Goal: Information Seeking & Learning: Learn about a topic

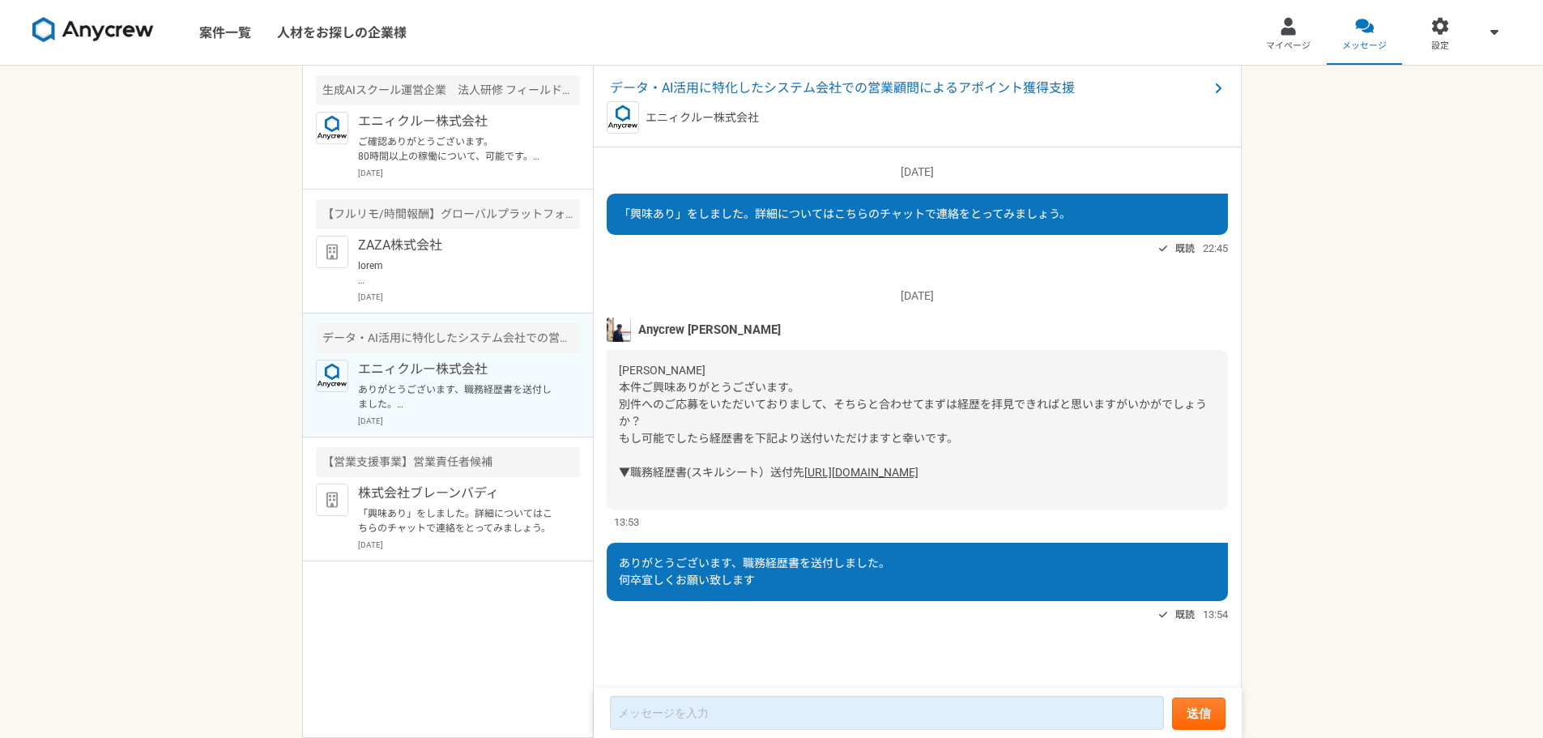
scroll to position [18, 0]
click at [458, 152] on p "ご確認ありがとうございます。 80時間以上の稼働について、可能です。 何卒宜しくお願いいたします。" at bounding box center [458, 148] width 200 height 29
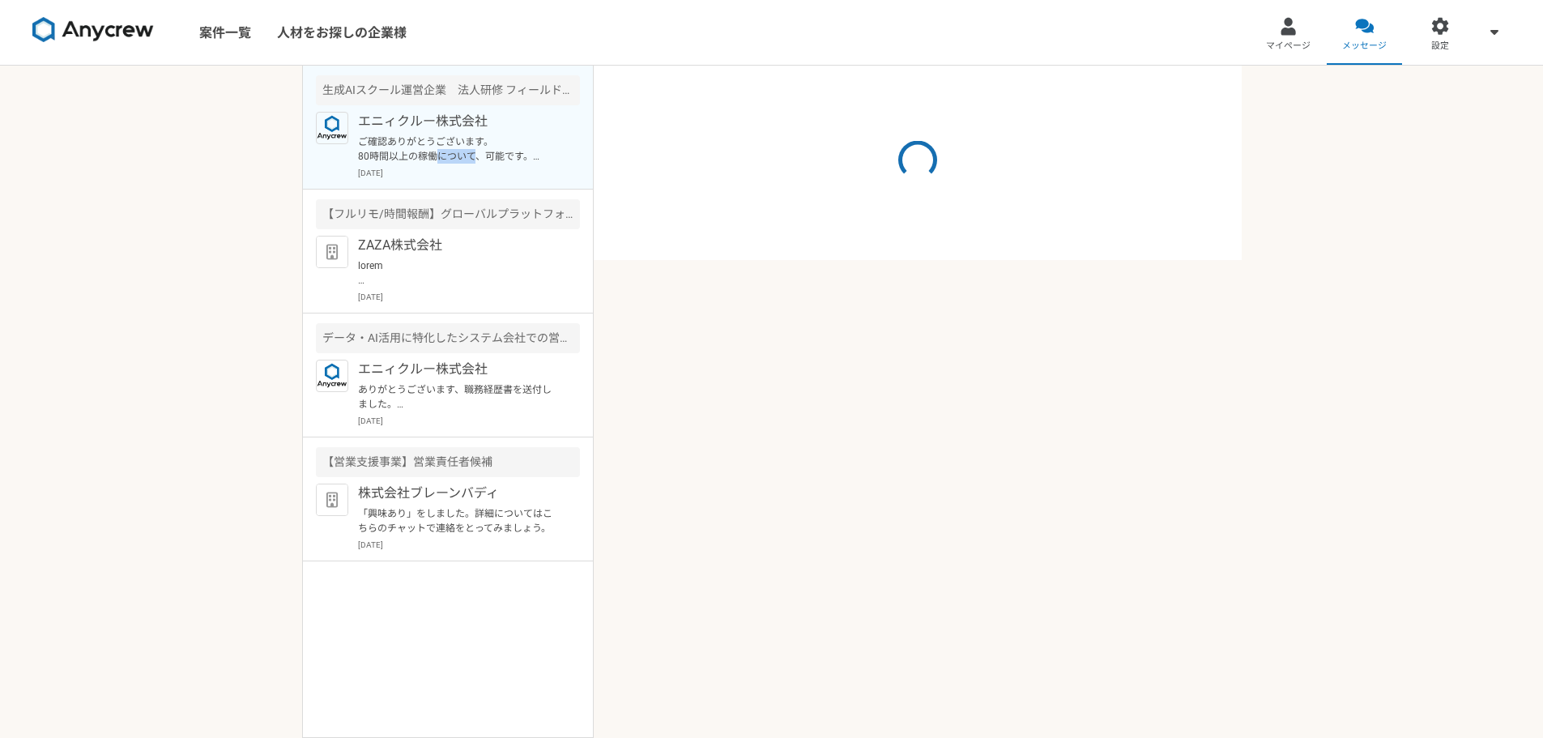
click at [458, 152] on p "ご確認ありがとうございます。 80時間以上の稼働について、可能です。 何卒宜しくお願いいたします。" at bounding box center [458, 148] width 200 height 29
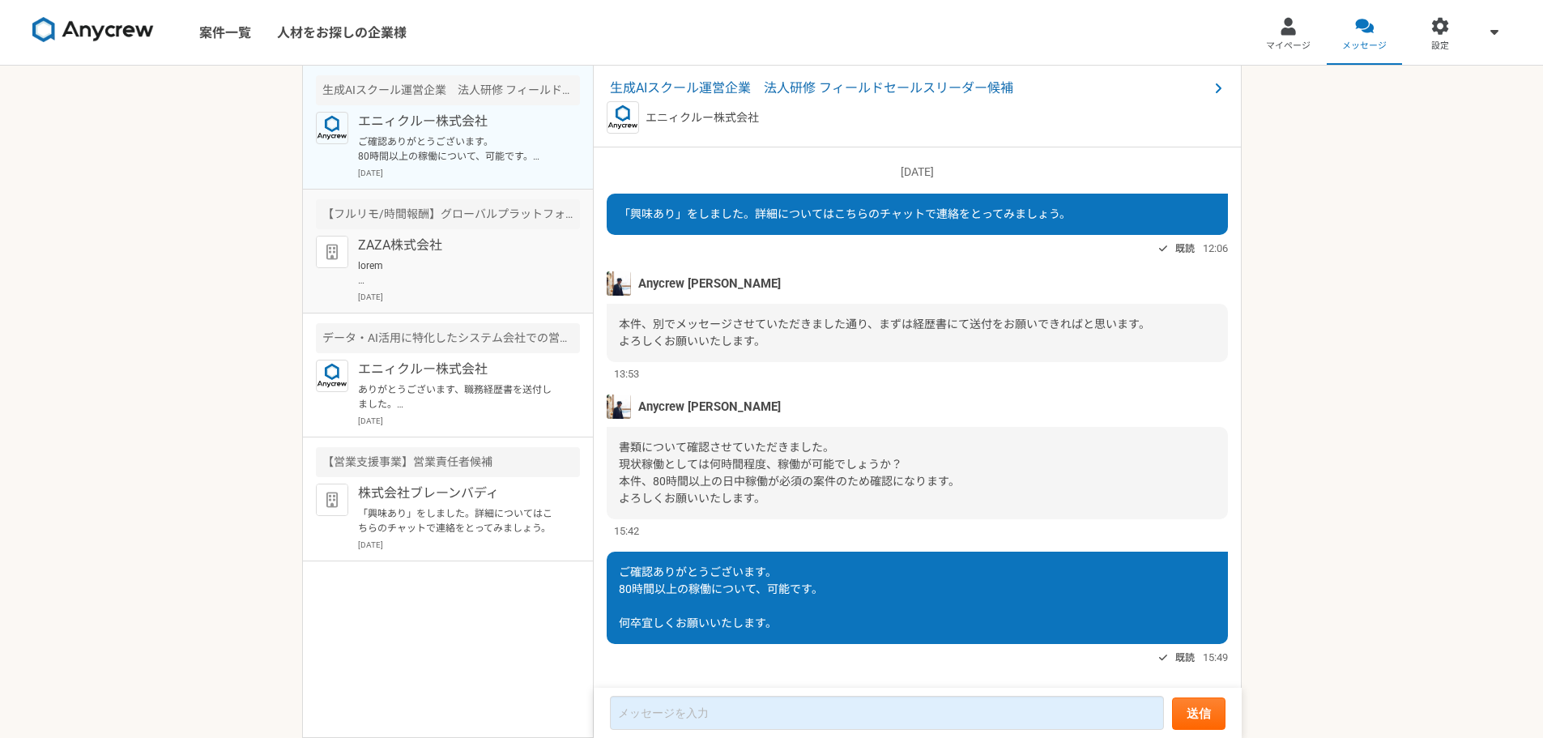
click at [451, 269] on p at bounding box center [458, 272] width 200 height 29
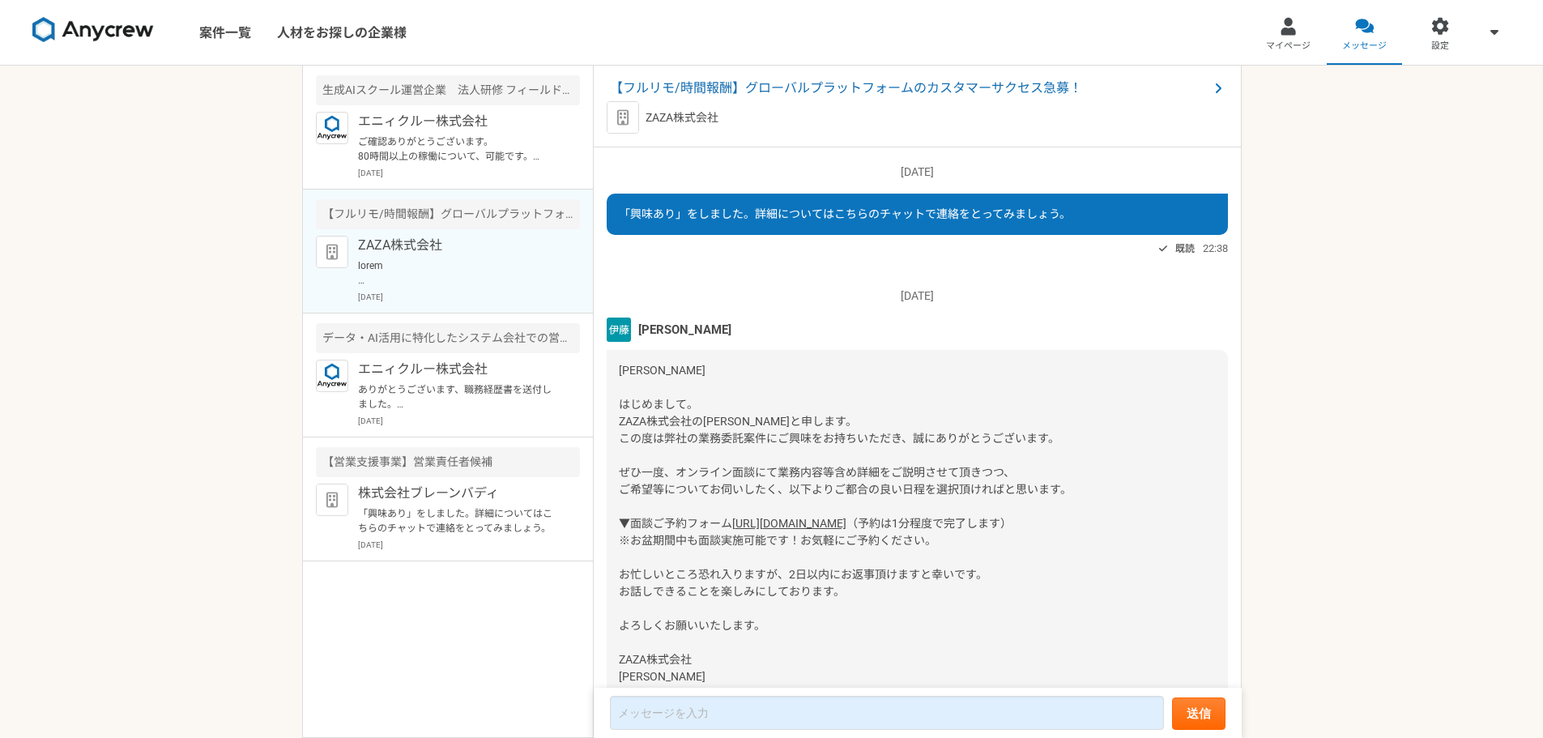
scroll to position [1207, 0]
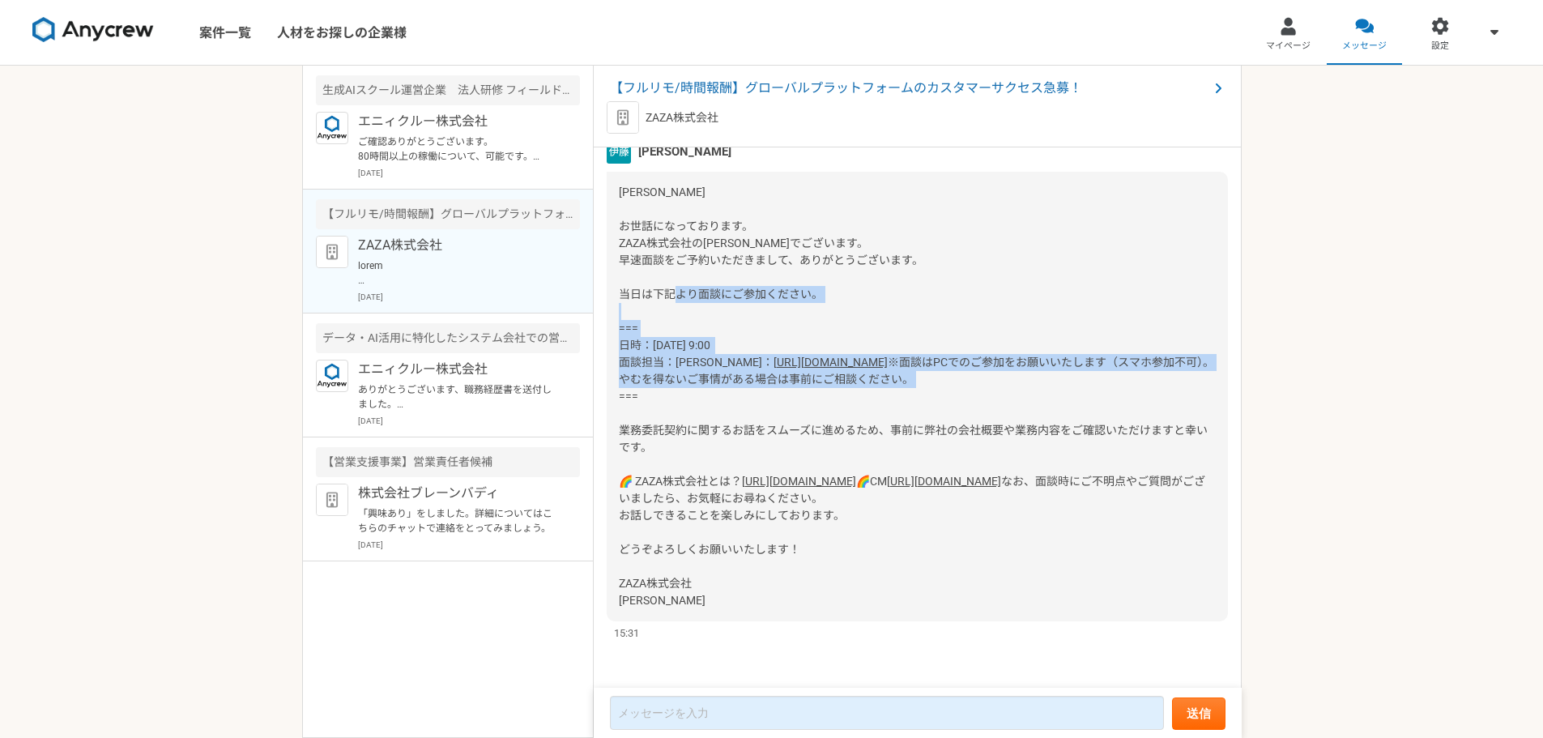
drag, startPoint x: 618, startPoint y: 223, endPoint x: 876, endPoint y: 288, distance: 265.8
click at [876, 288] on div "[PERSON_NAME] お世話になっております。 ZAZA株式会社の[PERSON_NAME]でございます。 早速面談をご予約いただきまして、ありがとうご…" at bounding box center [917, 397] width 621 height 450
click at [876, 293] on div "[PERSON_NAME] お世話になっております。 ZAZA株式会社の[PERSON_NAME]でございます。 早速面談をご予約いただきまして、ありがとうご…" at bounding box center [917, 397] width 621 height 450
drag, startPoint x: 778, startPoint y: 292, endPoint x: 612, endPoint y: 226, distance: 179.3
click at [612, 226] on div "[PERSON_NAME] お世話になっております。 ZAZA株式会社の[PERSON_NAME]でございます。 早速面談をご予約いただきまして、ありがとうご…" at bounding box center [917, 397] width 621 height 450
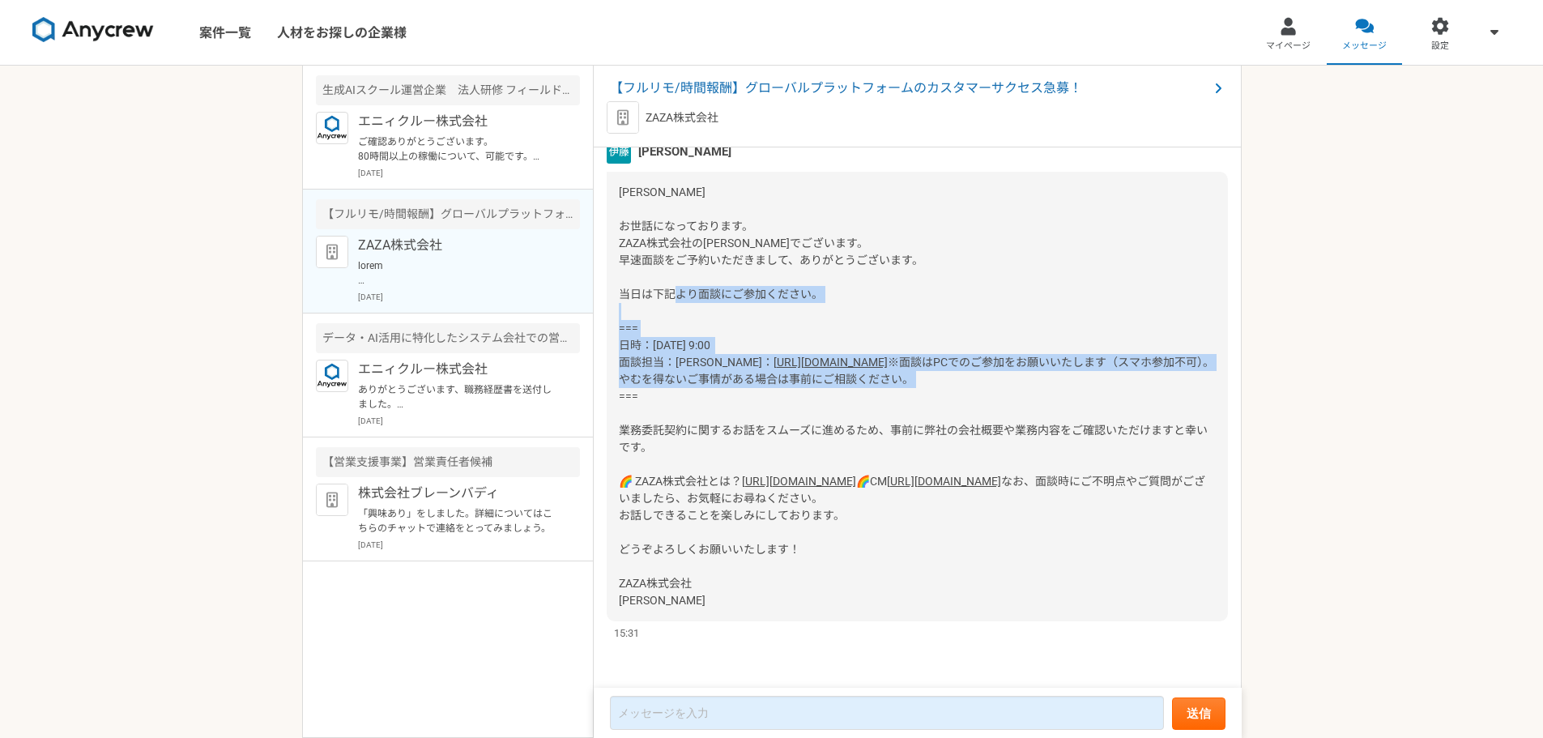
click at [970, 220] on div "[PERSON_NAME] お世話になっております。 ZAZA株式会社の[PERSON_NAME]でございます。 早速面談をご予約いただきまして、ありがとうご…" at bounding box center [917, 397] width 621 height 450
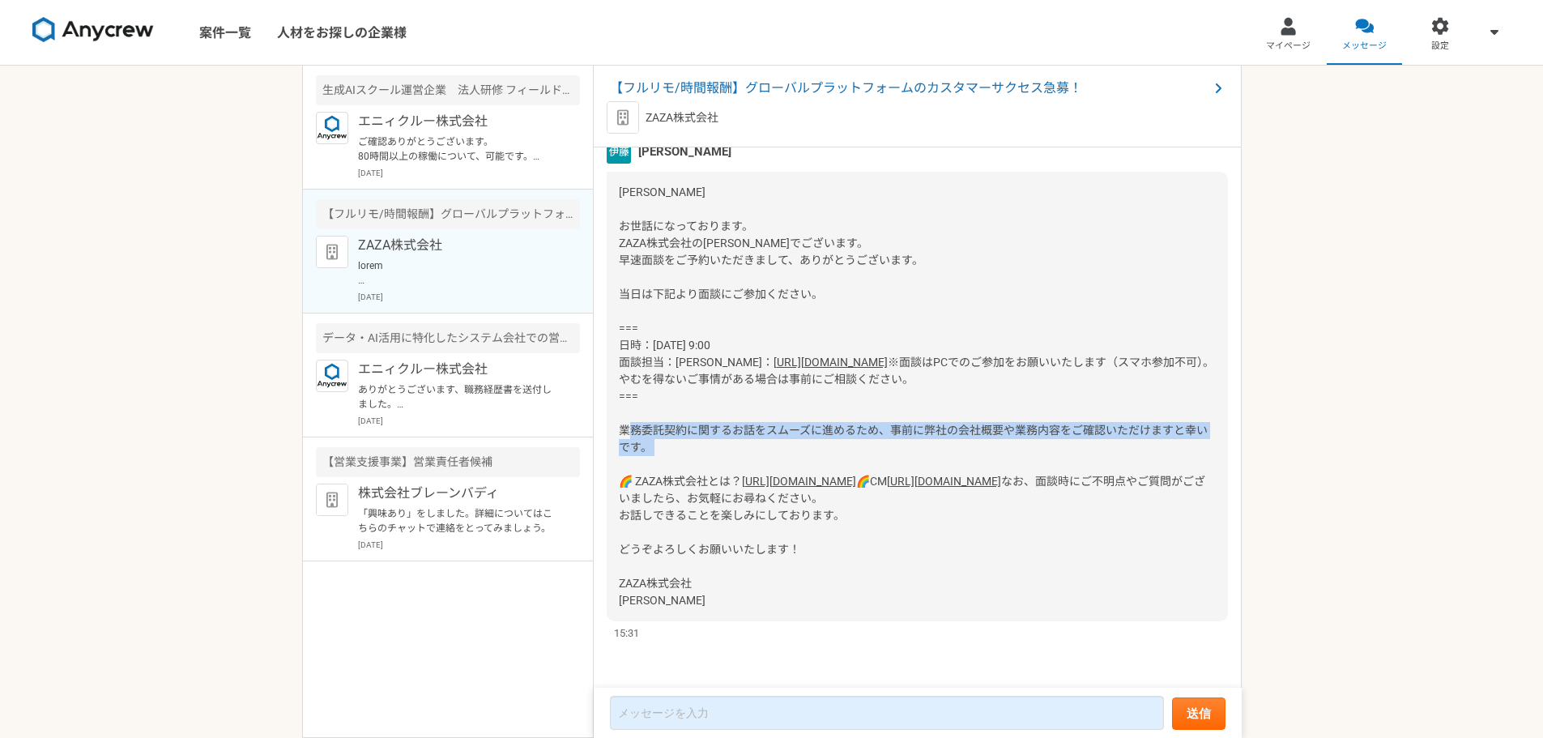
drag, startPoint x: 676, startPoint y: 360, endPoint x: 619, endPoint y: 339, distance: 61.0
click at [619, 339] on div "[PERSON_NAME] お世話になっております。 ZAZA株式会社の[PERSON_NAME]でございます。 早速面談をご予約いただきまして、ありがとうご…" at bounding box center [917, 397] width 621 height 450
click at [752, 475] on link "[URL][DOMAIN_NAME]" at bounding box center [799, 481] width 114 height 13
click at [887, 475] on link "[URL][DOMAIN_NAME]" at bounding box center [944, 481] width 114 height 13
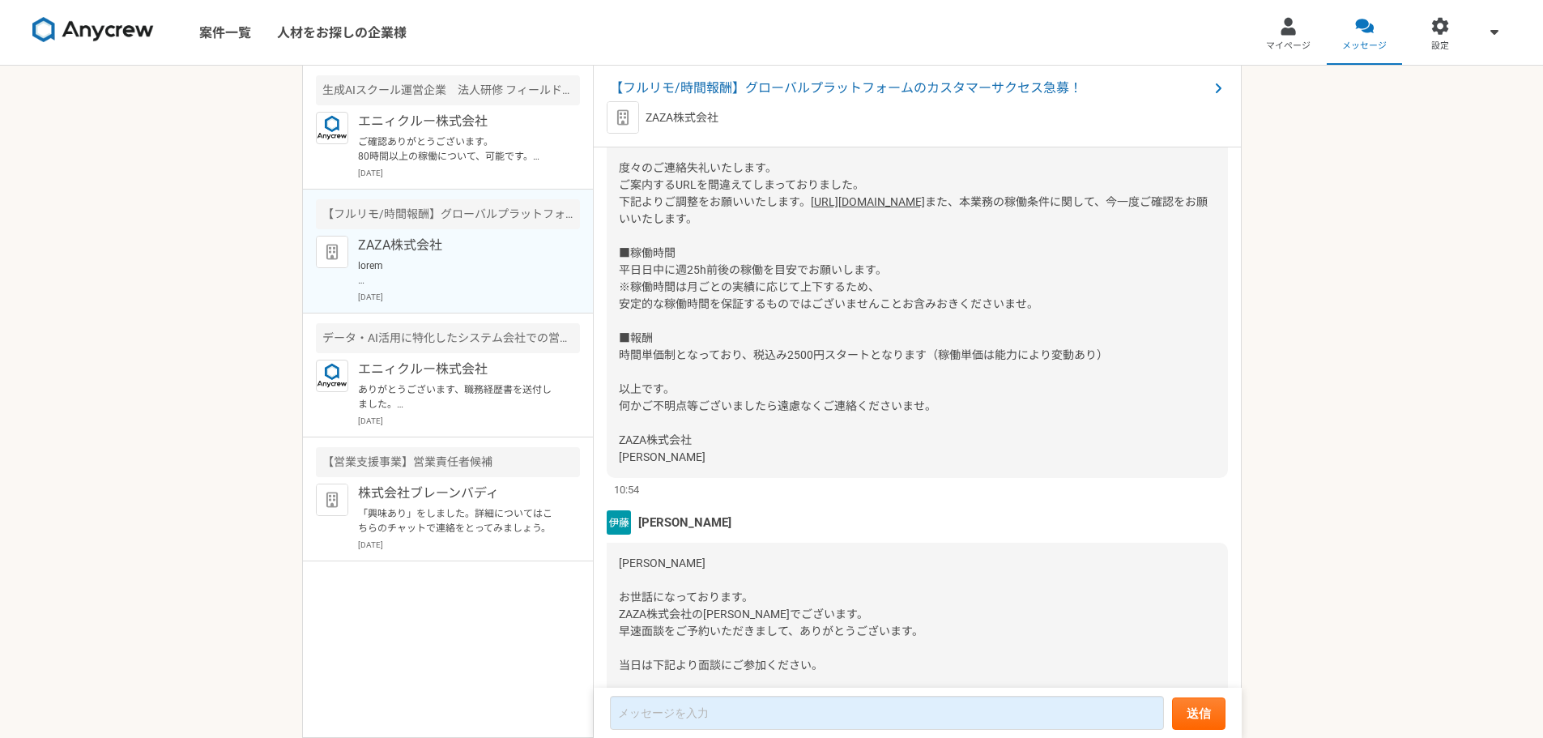
scroll to position [397, 0]
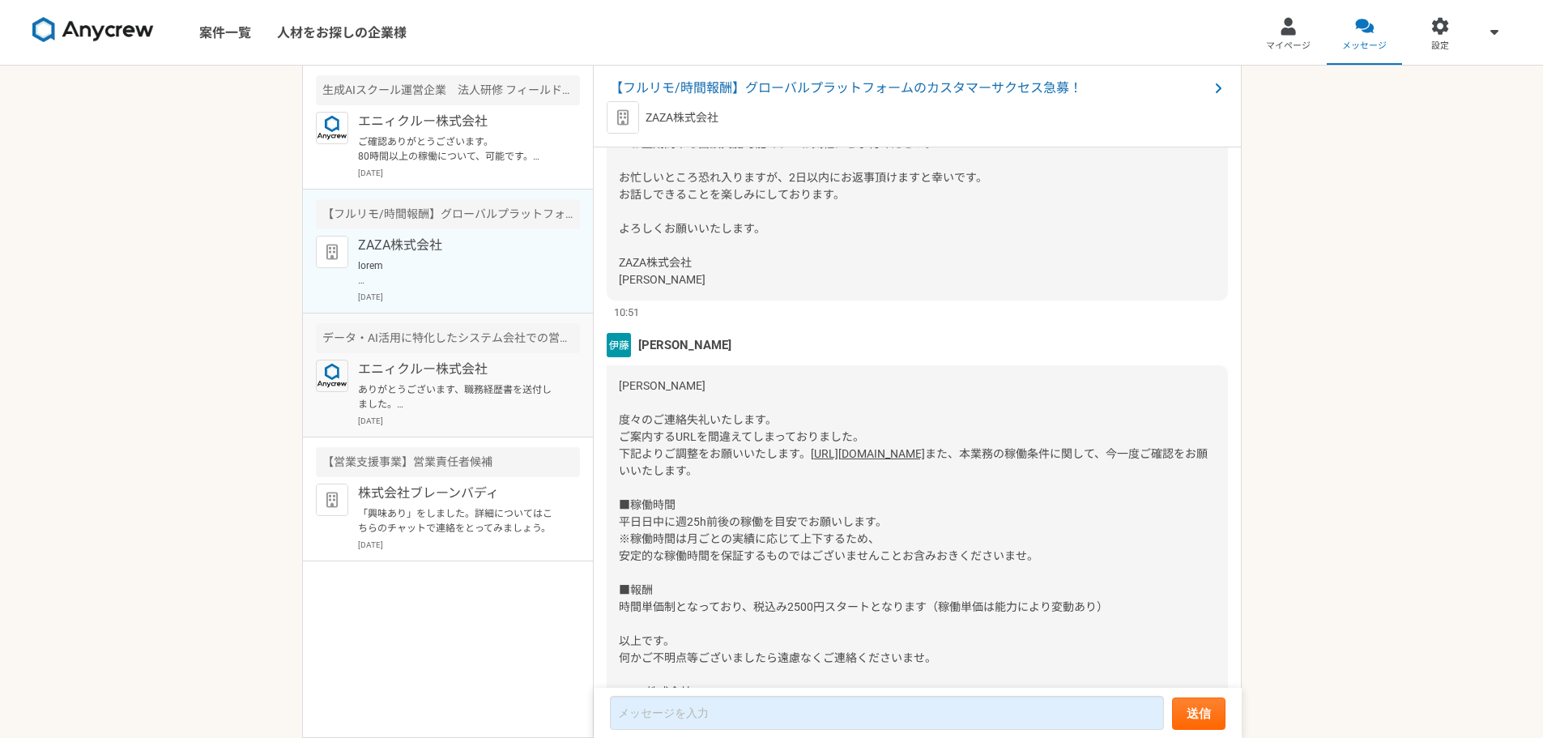
click at [468, 365] on p "エニィクルー株式会社" at bounding box center [458, 369] width 200 height 19
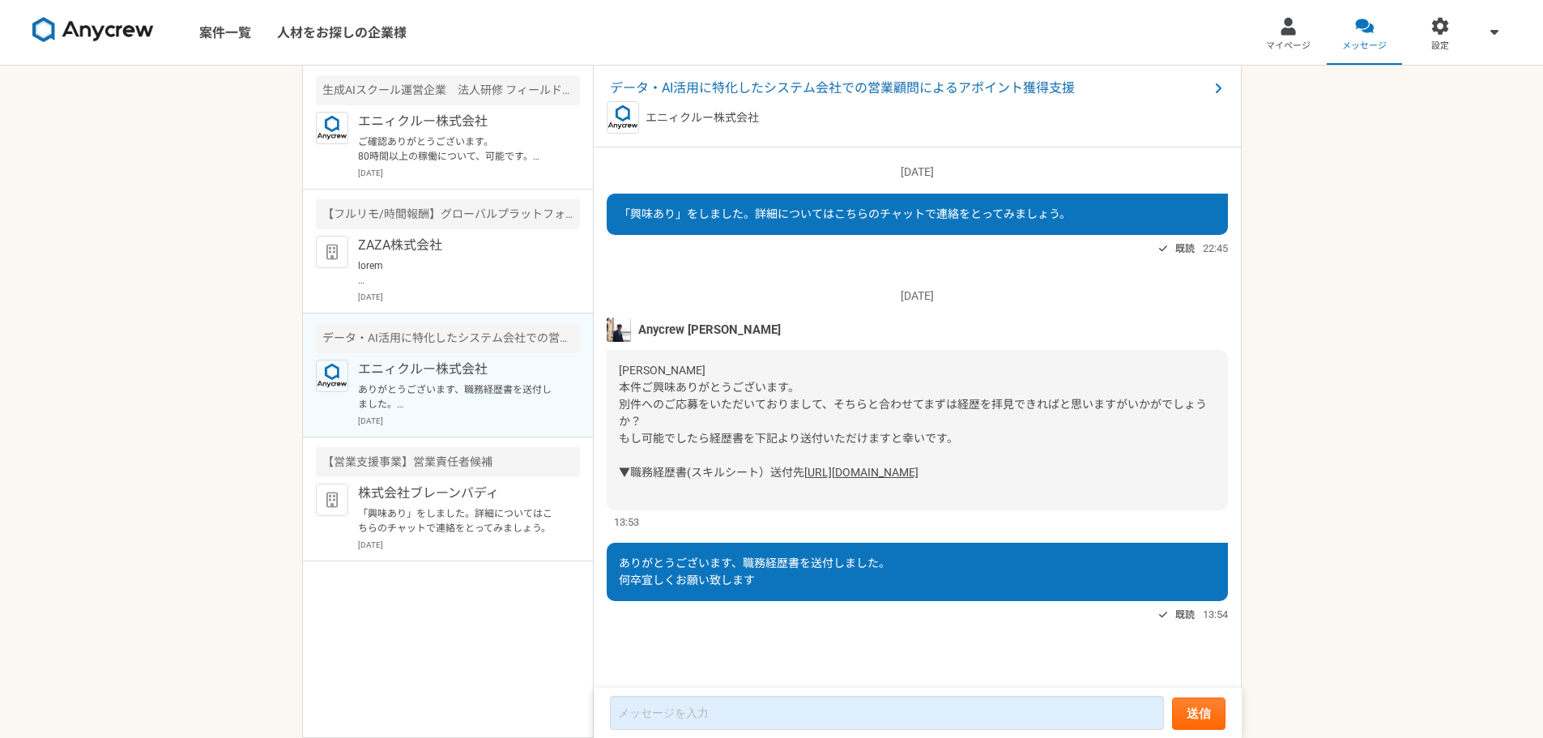
scroll to position [18, 0]
click at [410, 511] on p "「興味あり」をしました。詳細についてはこちらのチャットで連絡をとってみましょう。" at bounding box center [458, 520] width 200 height 29
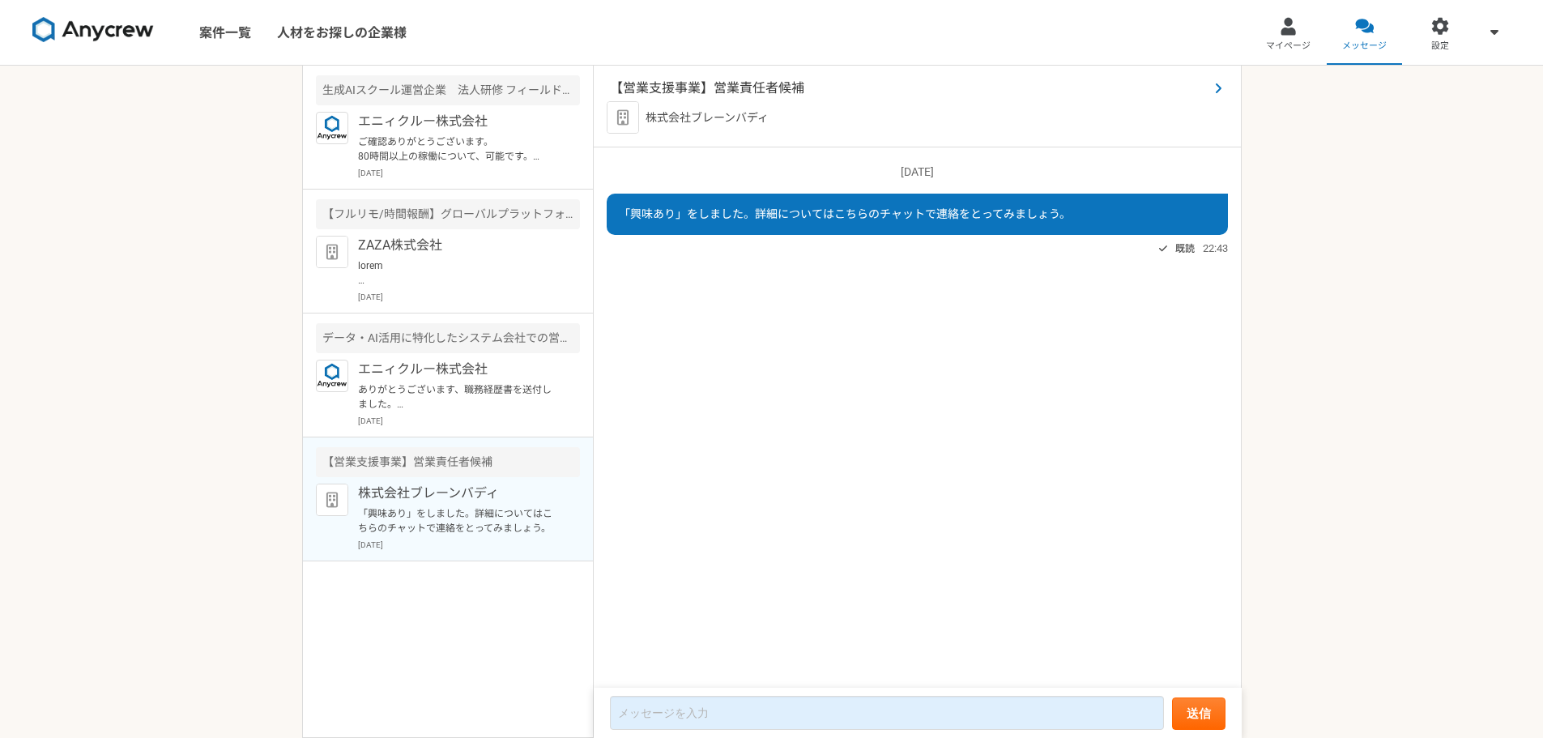
click at [778, 85] on span "【営業支援事業】営業責任者候補" at bounding box center [909, 88] width 599 height 19
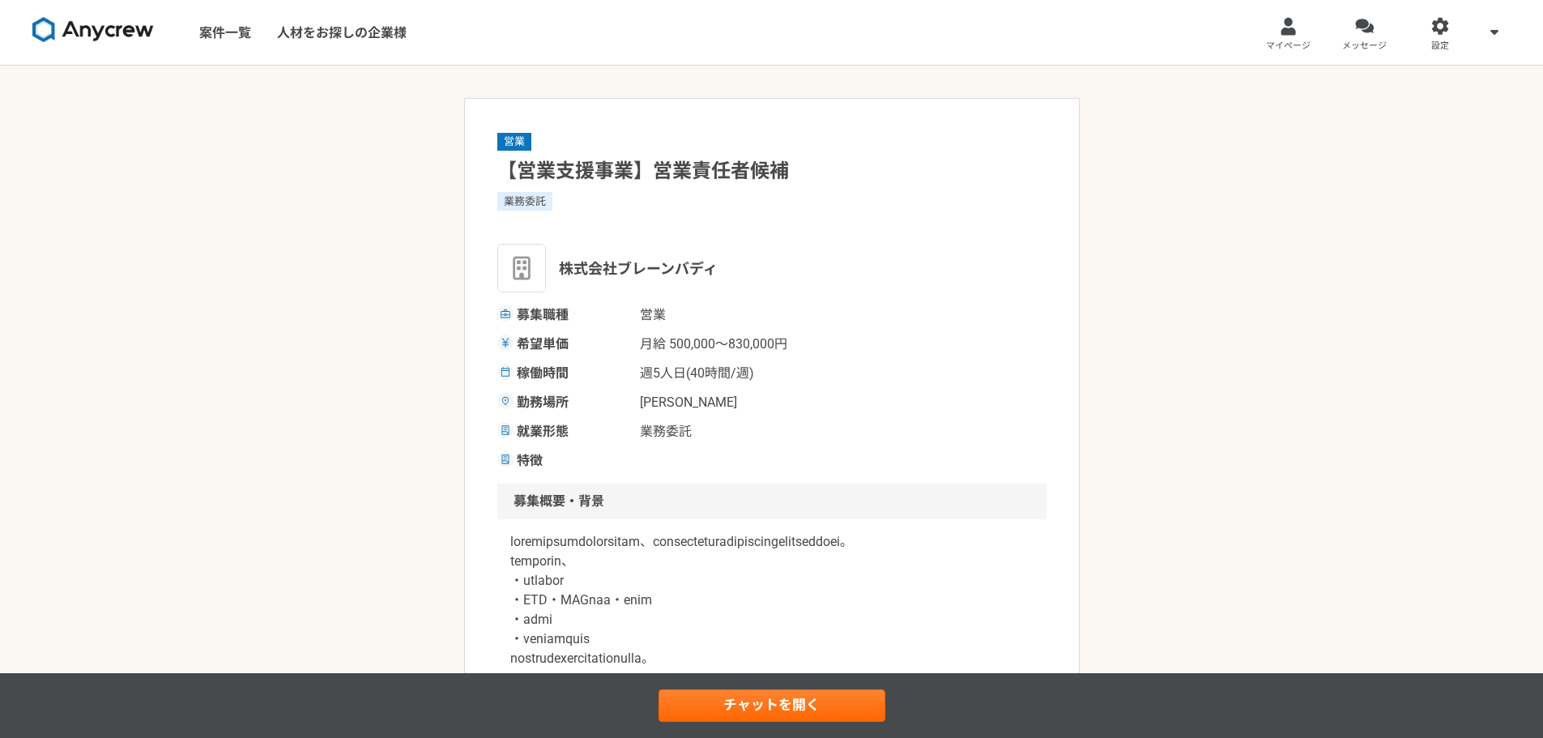
scroll to position [270, 0]
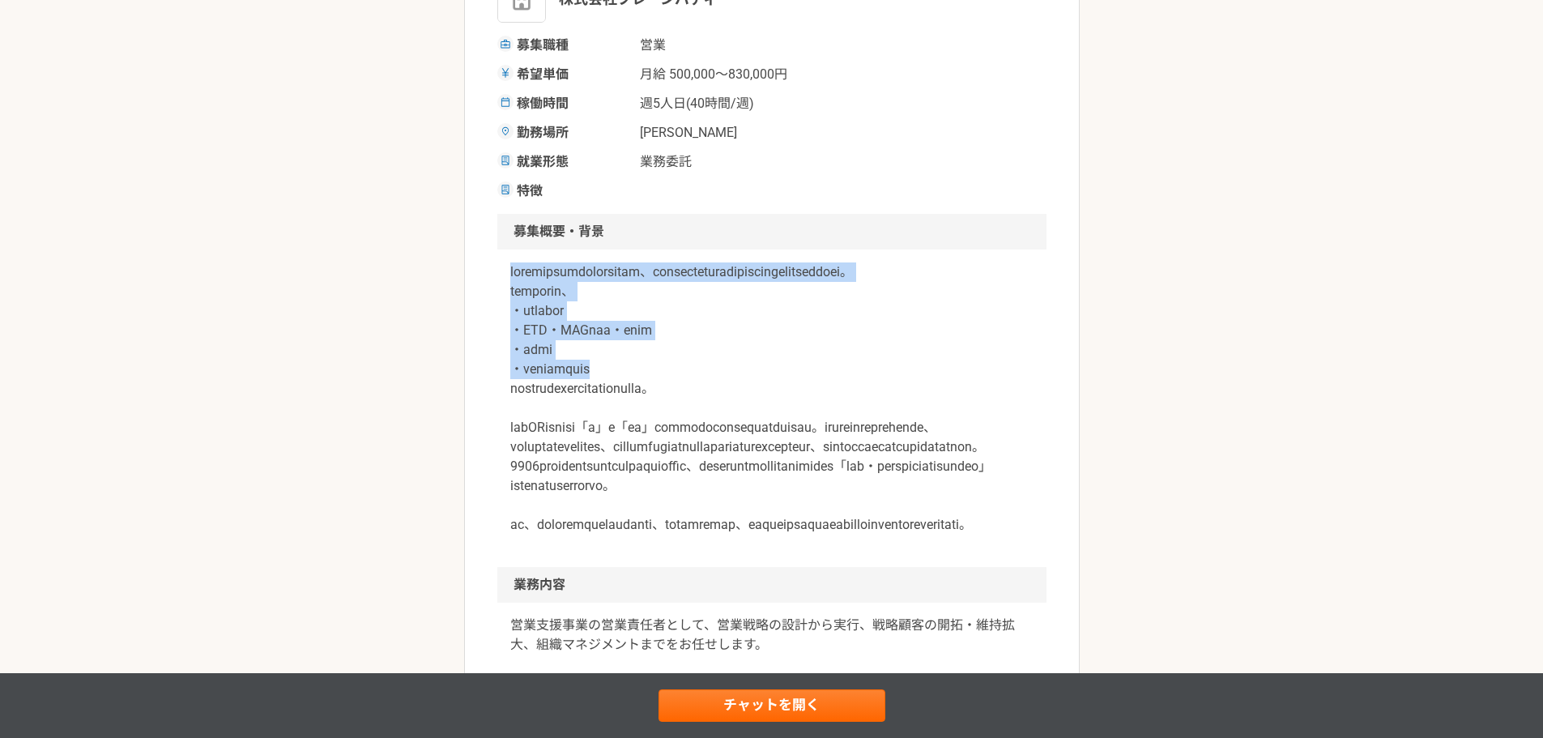
drag, startPoint x: 518, startPoint y: 275, endPoint x: 799, endPoint y: 386, distance: 302.9
click at [799, 386] on p at bounding box center [771, 398] width 523 height 272
click at [799, 385] on p at bounding box center [771, 398] width 523 height 272
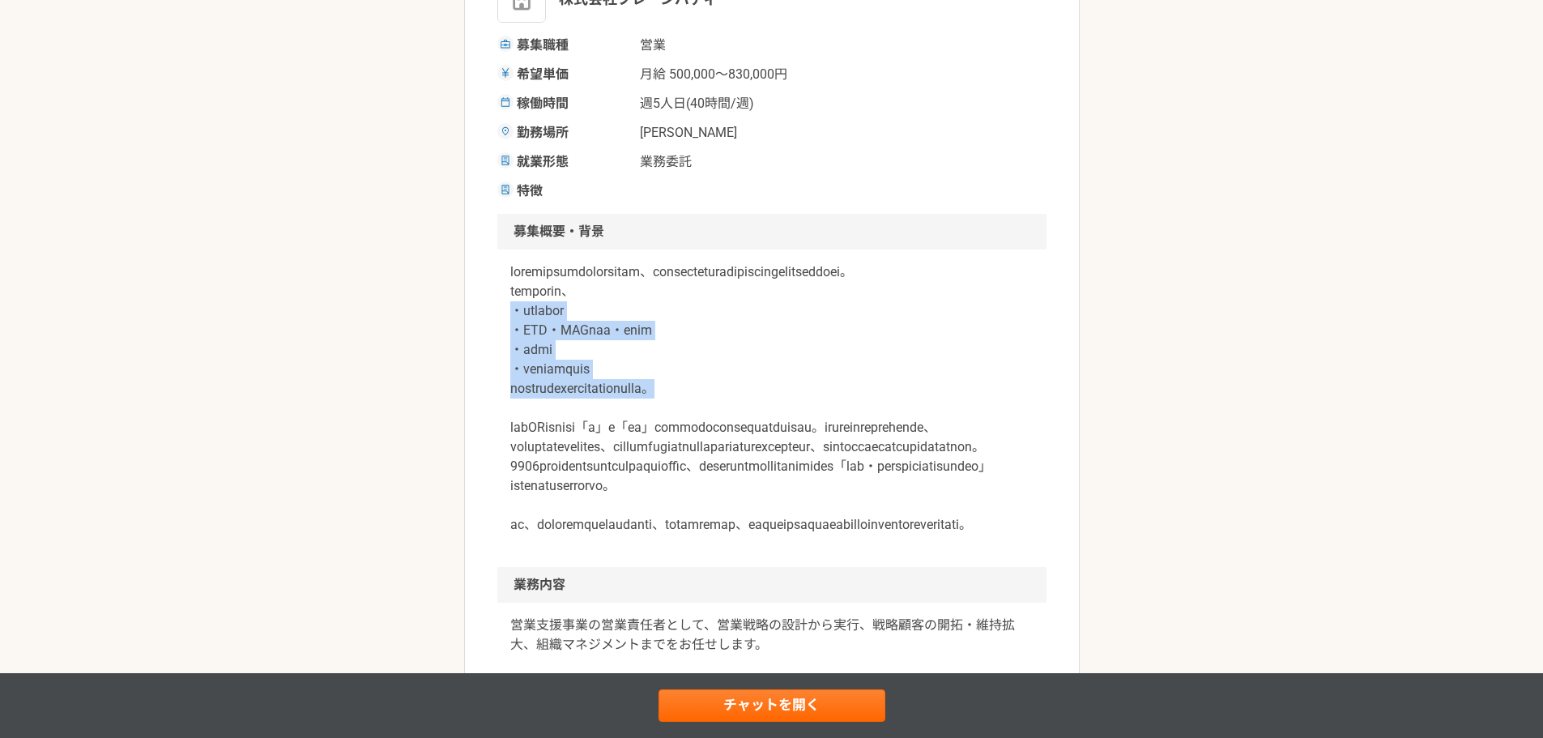
drag, startPoint x: 535, startPoint y: 338, endPoint x: 851, endPoint y: 416, distance: 324.5
click at [851, 416] on div at bounding box center [771, 408] width 549 height 318
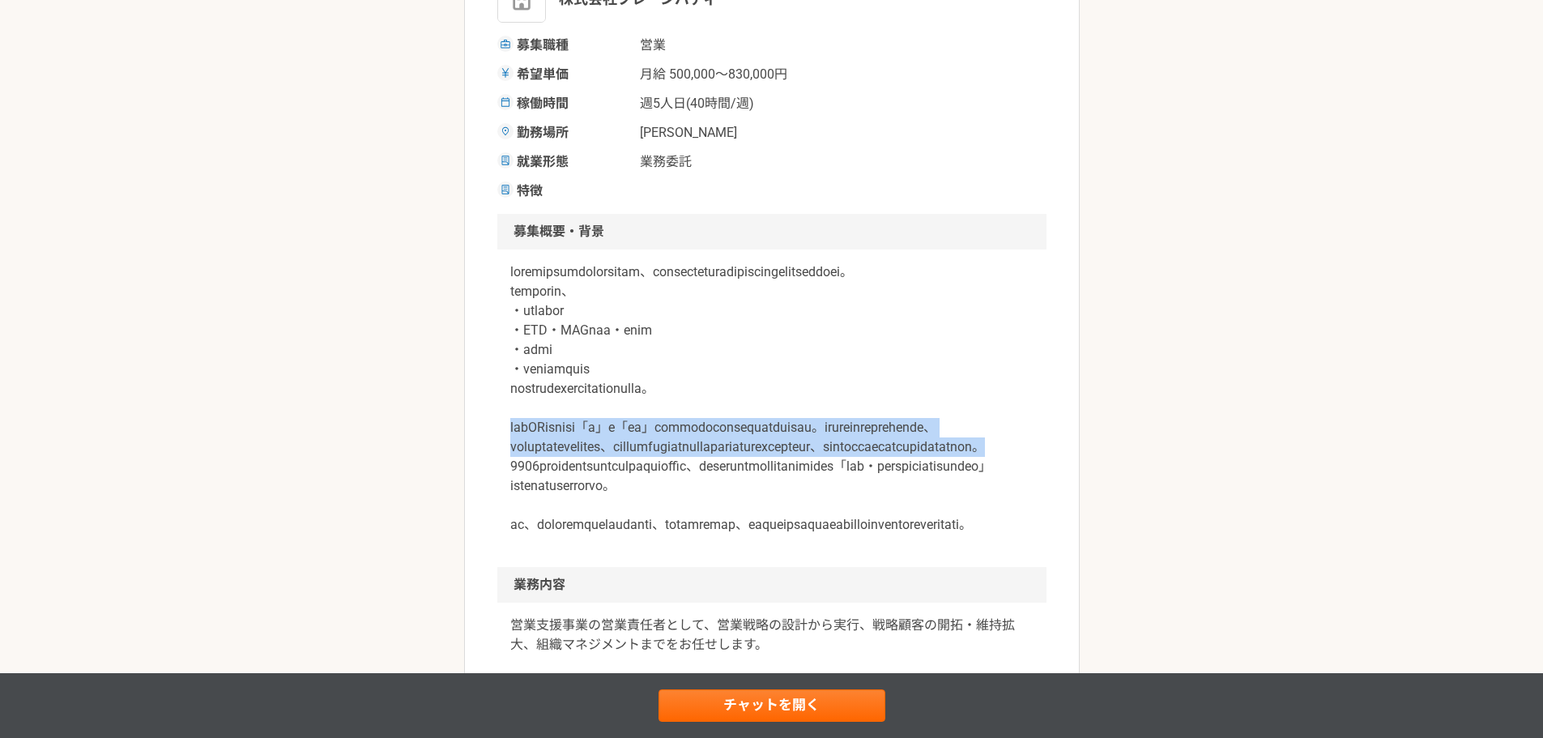
drag, startPoint x: 598, startPoint y: 457, endPoint x: 880, endPoint y: 505, distance: 286.7
click at [880, 505] on div at bounding box center [771, 408] width 549 height 318
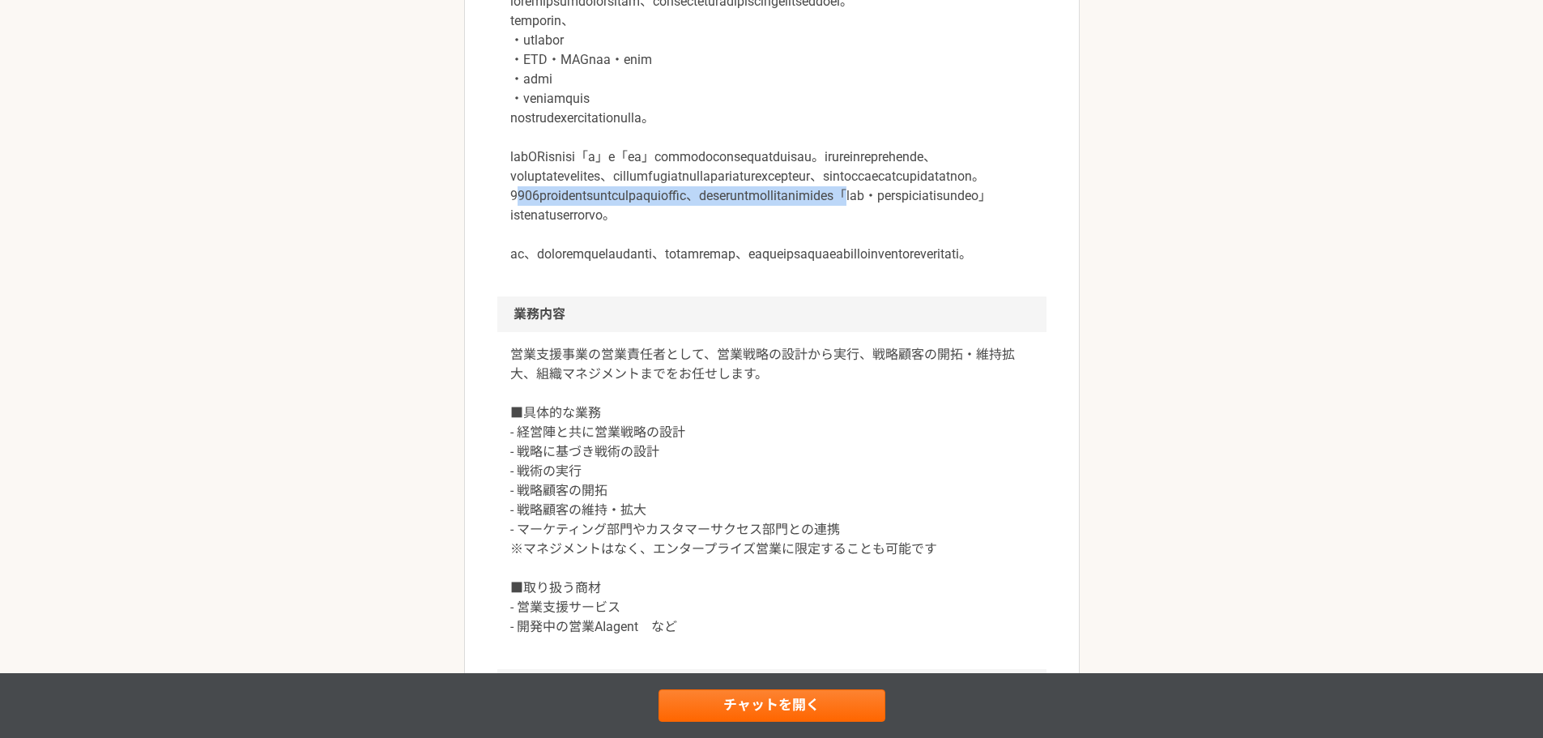
drag, startPoint x: 515, startPoint y: 257, endPoint x: 659, endPoint y: 279, distance: 145.2
click at [659, 264] on p at bounding box center [771, 128] width 523 height 272
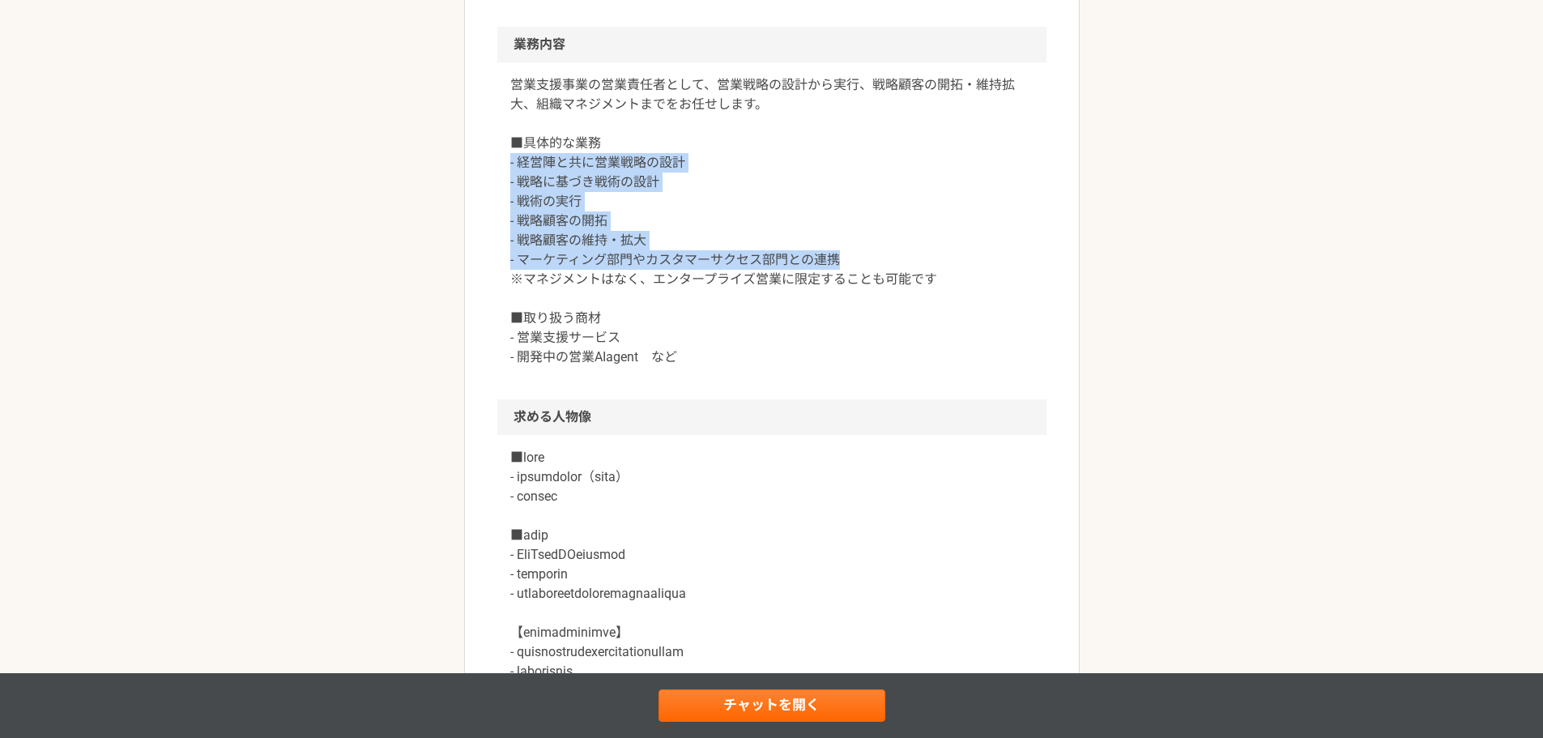
drag, startPoint x: 517, startPoint y: 262, endPoint x: 889, endPoint y: 358, distance: 383.9
click at [889, 358] on div "営業支援事業の営業責任者として、営業戦略の設計から実行、戦略顧客の開拓・維持拡大、組織マネジメントまでをお任せします。 ■具体的な業務 - 経営陣と共に営業戦…" at bounding box center [771, 230] width 549 height 337
click at [889, 358] on p "営業支援事業の営業責任者として、営業戦略の設計から実行、戦略顧客の開拓・維持拡大、組織マネジメントまでをお任せします。 ■具体的な業務 - 経営陣と共に営業戦…" at bounding box center [771, 221] width 523 height 292
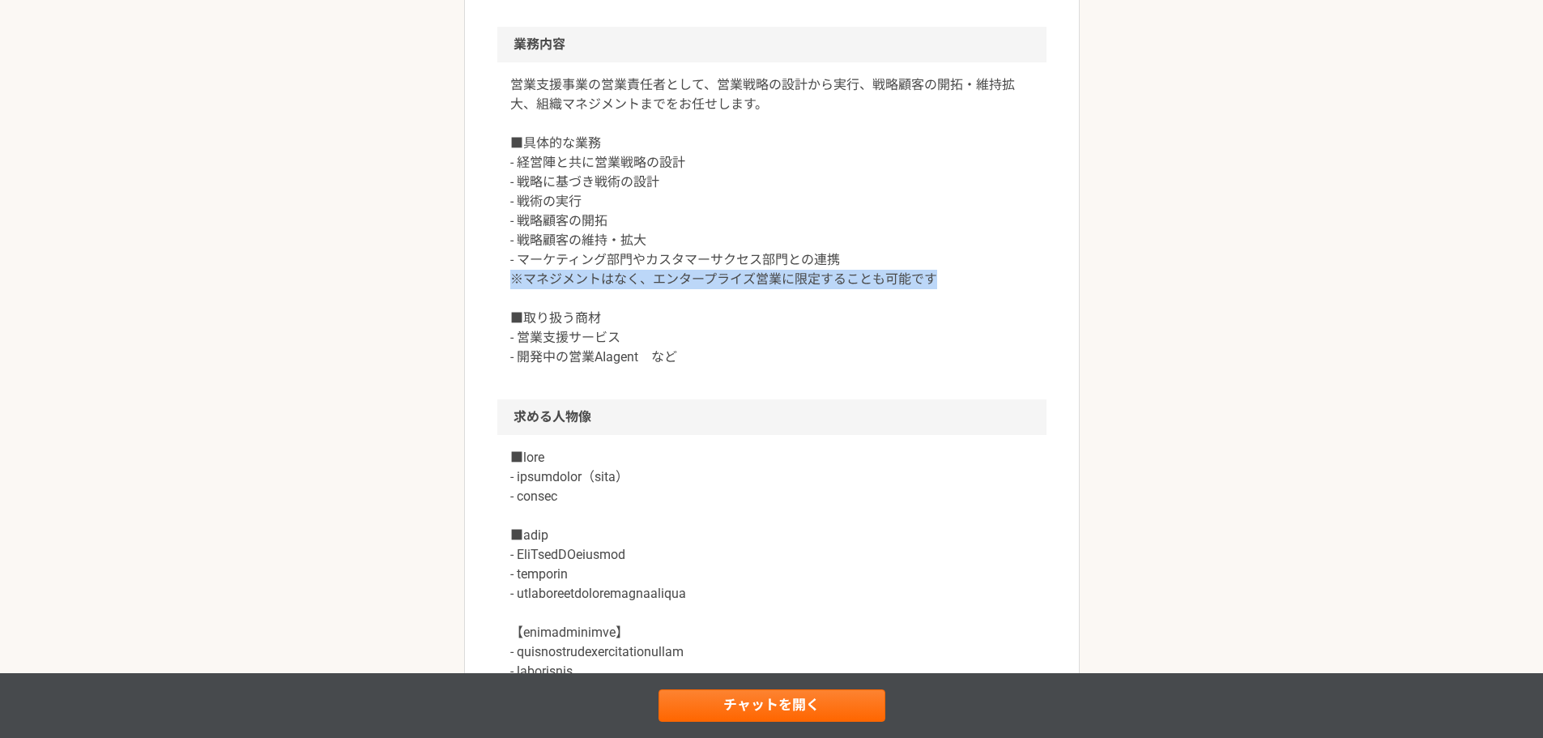
drag, startPoint x: 615, startPoint y: 377, endPoint x: 958, endPoint y: 386, distance: 343.6
click at [958, 386] on article "営業 【営業支援事業】営業責任者候補 業務委託 株式会社ブレーンバディ 募集職種 営業 希望単価 月給 500,000〜830,000円 稼働時間 週5人日(…" at bounding box center [772, 371] width 616 height 2166
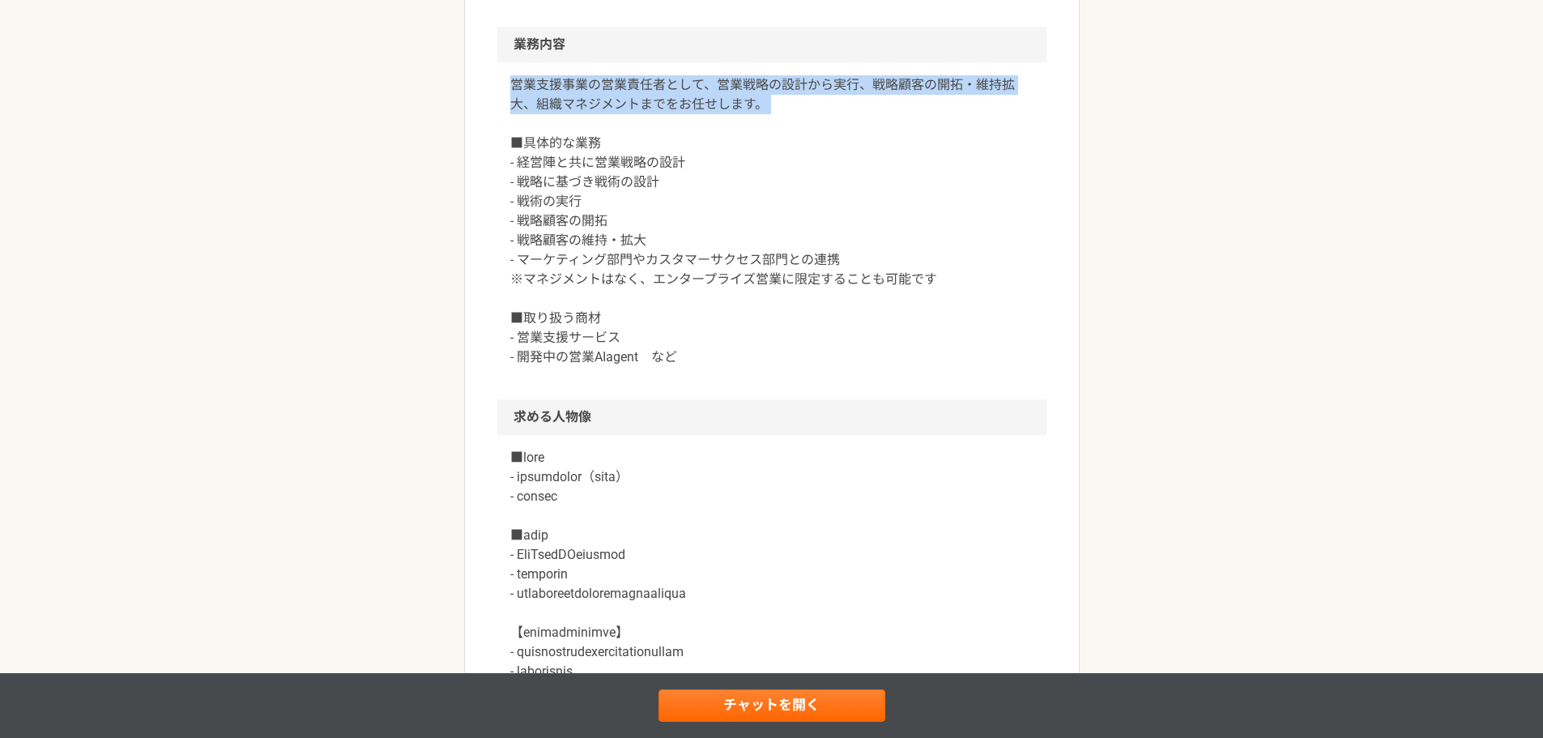
drag, startPoint x: 510, startPoint y: 178, endPoint x: 825, endPoint y: 224, distance: 317.7
click at [825, 224] on div "営業支援事業の営業責任者として、営業戦略の設計から実行、戦略顧客の開拓・維持拡大、組織マネジメントまでをお任せします。 ■具体的な業務 - 経営陣と共に営業戦…" at bounding box center [771, 230] width 549 height 337
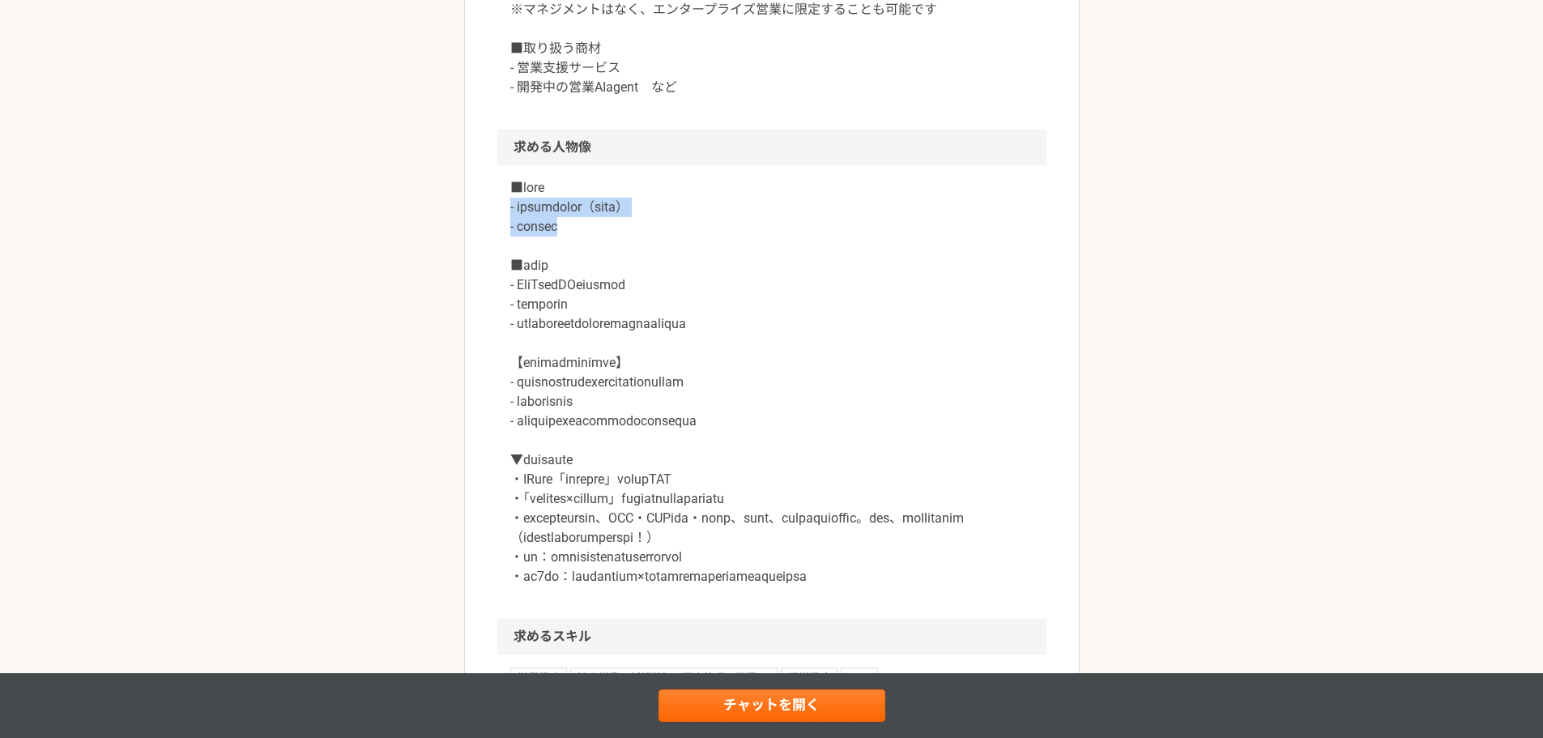
drag, startPoint x: 511, startPoint y: 309, endPoint x: 642, endPoint y: 324, distance: 131.3
click at [642, 324] on p at bounding box center [771, 382] width 523 height 408
drag, startPoint x: 502, startPoint y: 399, endPoint x: 883, endPoint y: 425, distance: 381.6
click at [883, 425] on div at bounding box center [771, 392] width 549 height 454
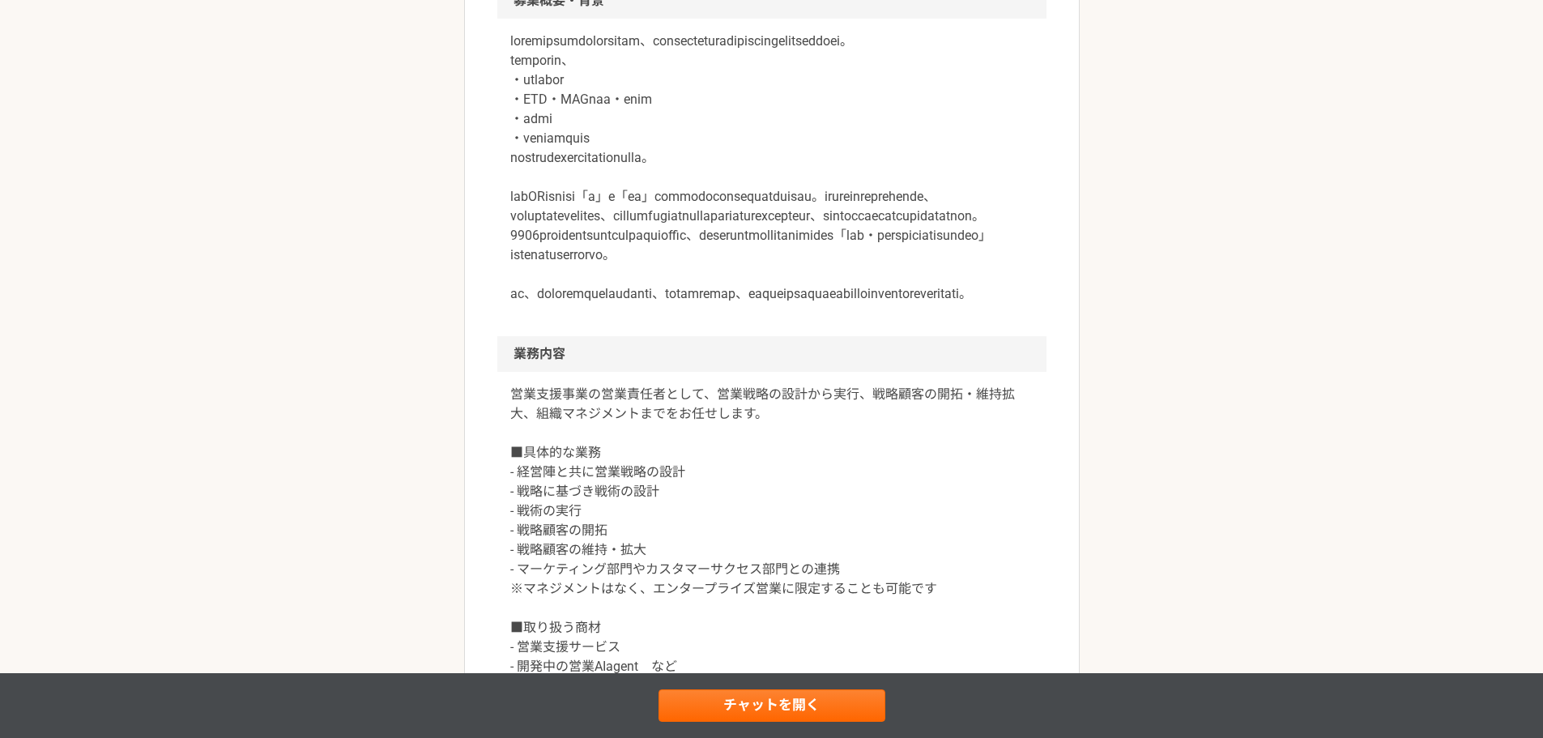
scroll to position [0, 0]
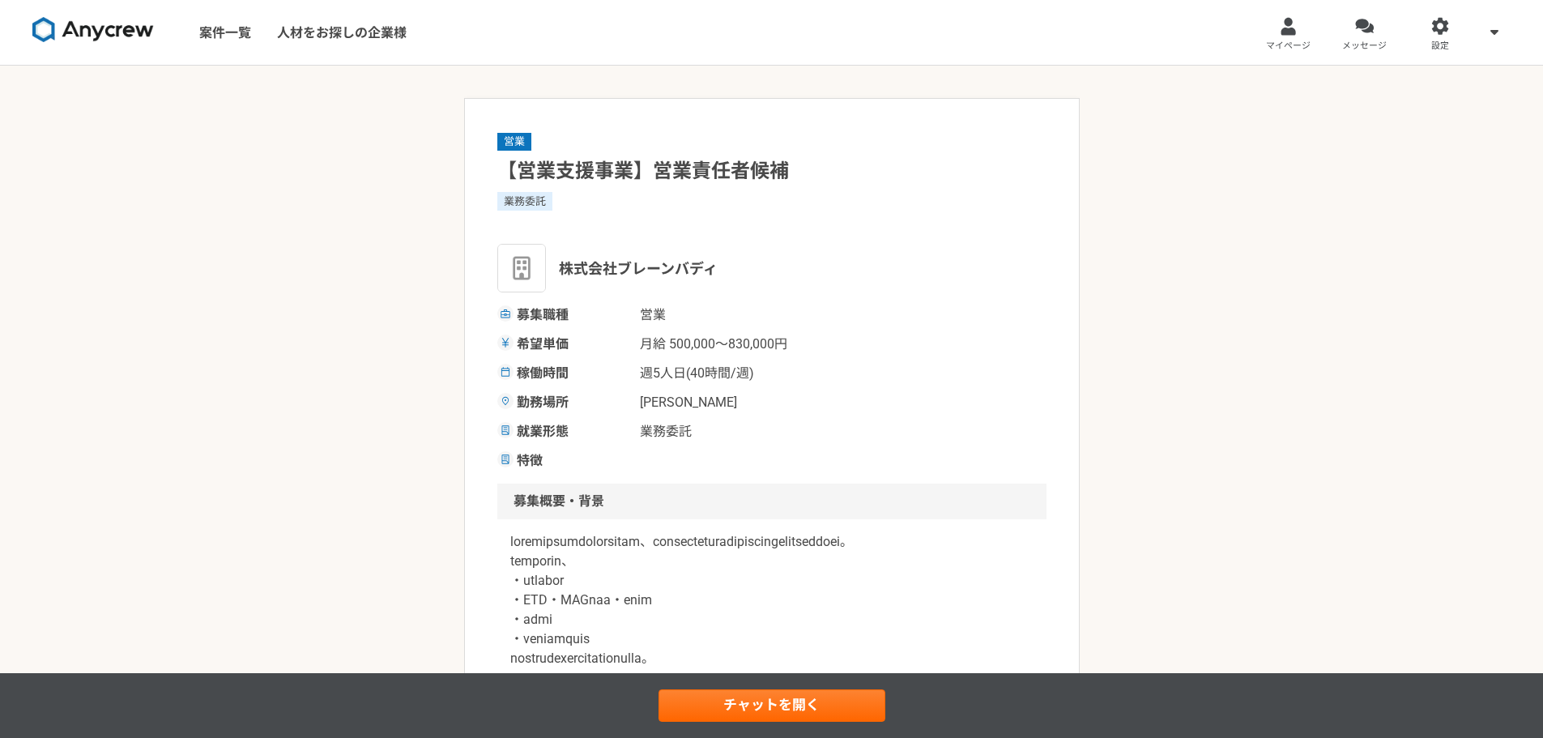
click at [107, 27] on img at bounding box center [93, 30] width 122 height 26
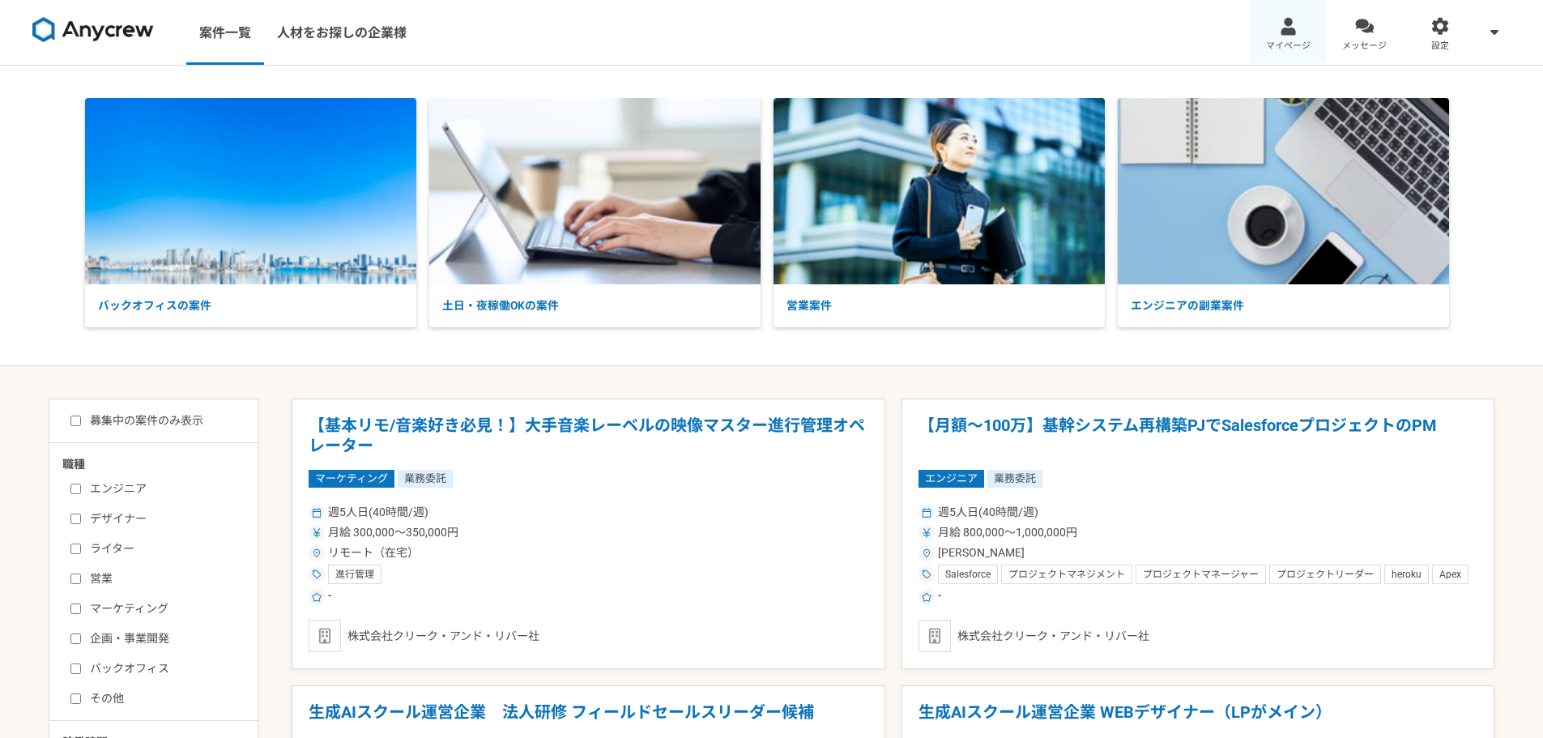
click at [1283, 33] on div at bounding box center [1288, 26] width 19 height 19
